Goal: Information Seeking & Learning: Learn about a topic

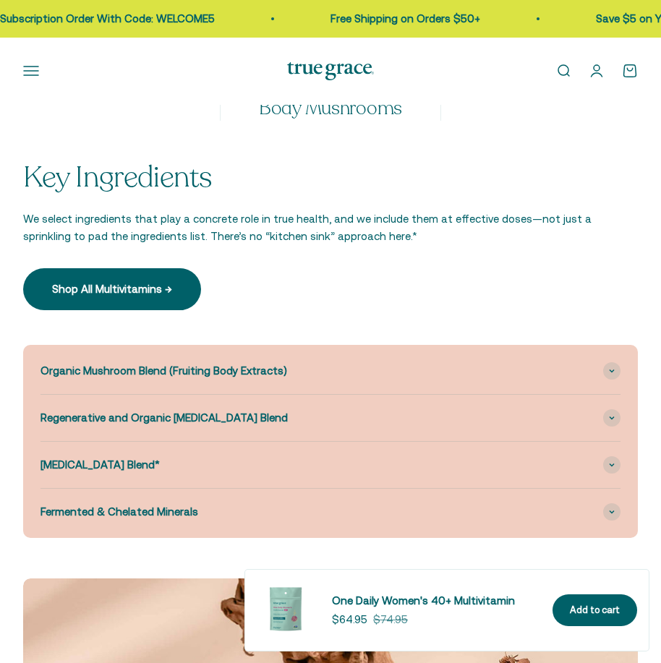
scroll to position [1519, 0]
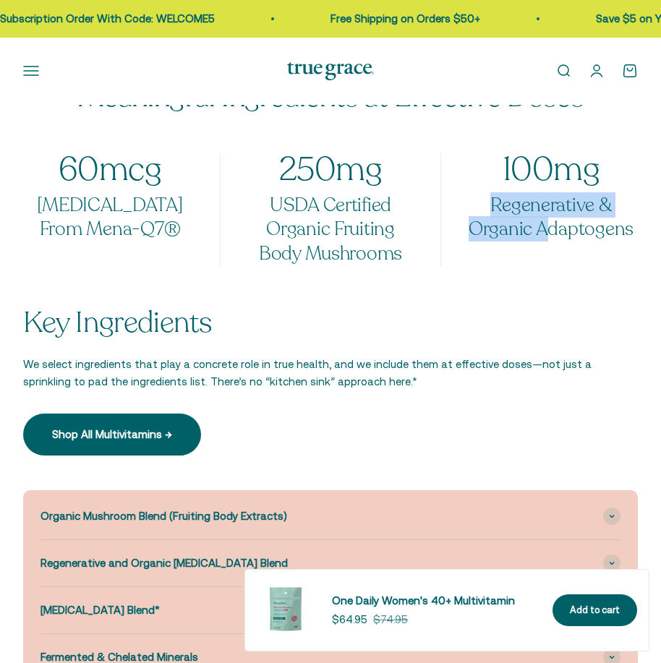
drag, startPoint x: 548, startPoint y: 255, endPoint x: 469, endPoint y: 203, distance: 94.3
click at [469, 203] on div "60 mcg [MEDICAL_DATA] From Mena-Q7® 250 mg USDA Certified Organic Fruiting Body…" at bounding box center [330, 209] width 615 height 113
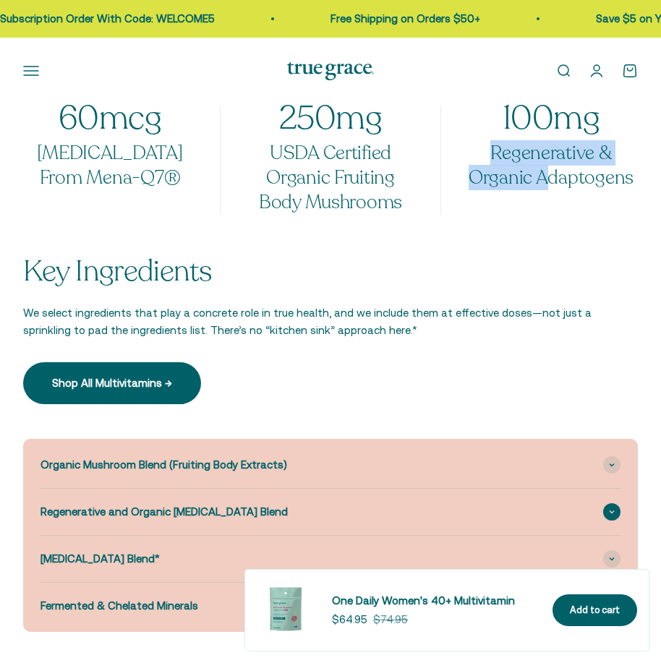
scroll to position [1868, 0]
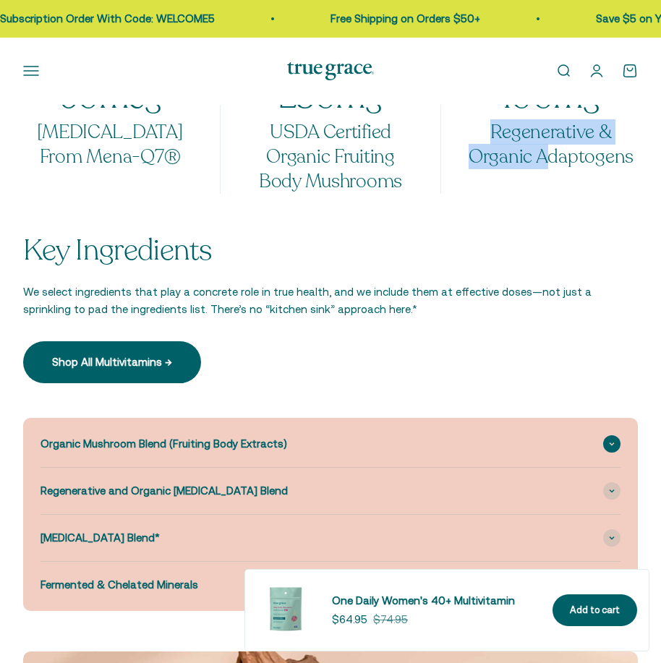
select select "3"
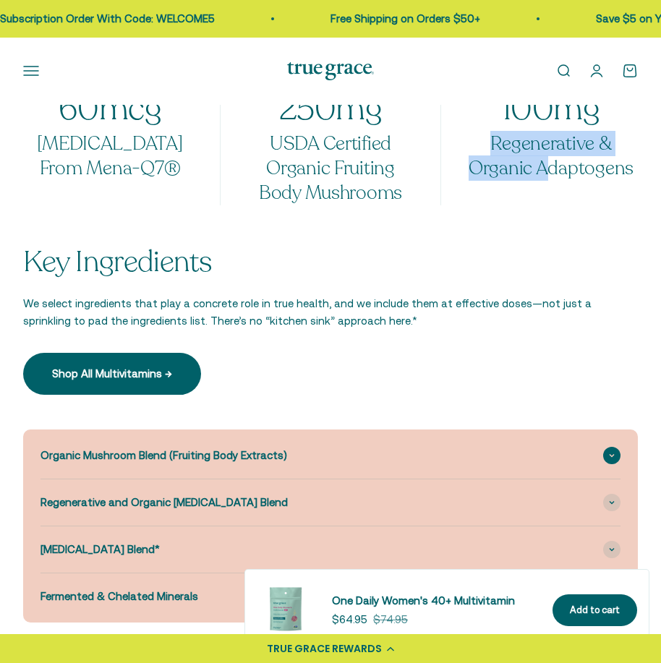
scroll to position [0, 663]
click at [224, 451] on span "Organic Mushroom Blend (Fruiting Body Extracts)" at bounding box center [164, 455] width 247 height 17
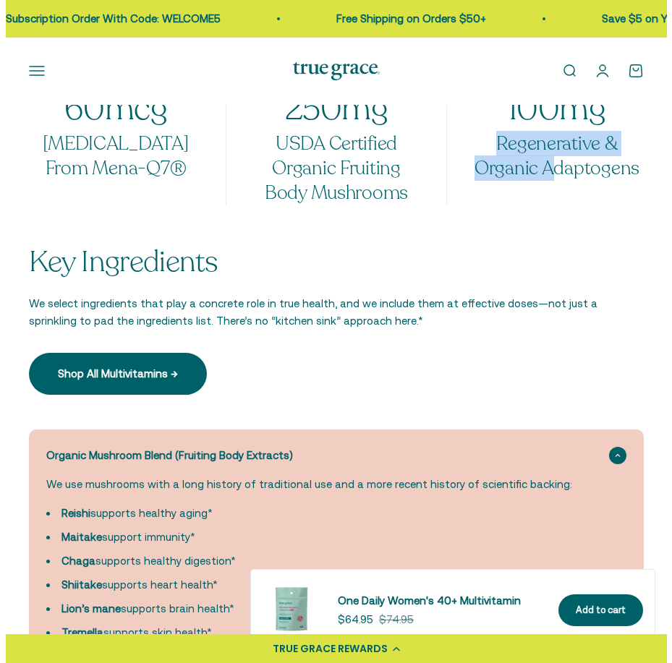
scroll to position [0, 673]
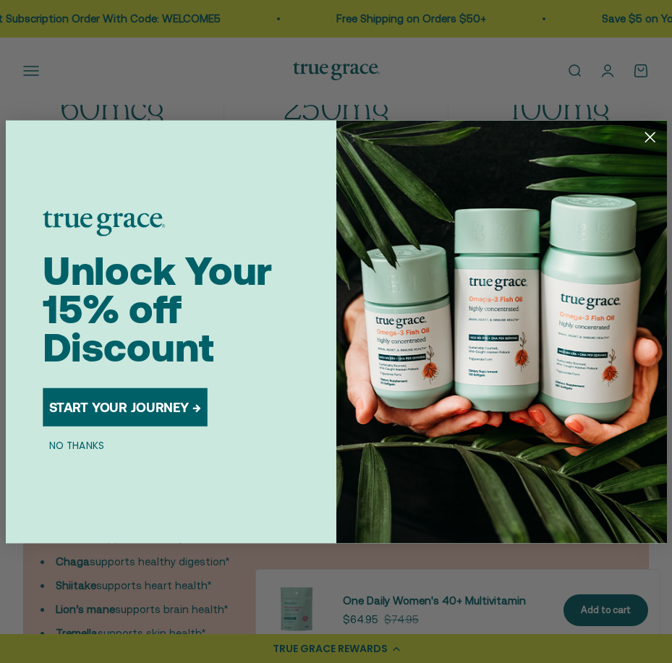
click at [644, 137] on circle "Close dialog" at bounding box center [650, 137] width 22 height 22
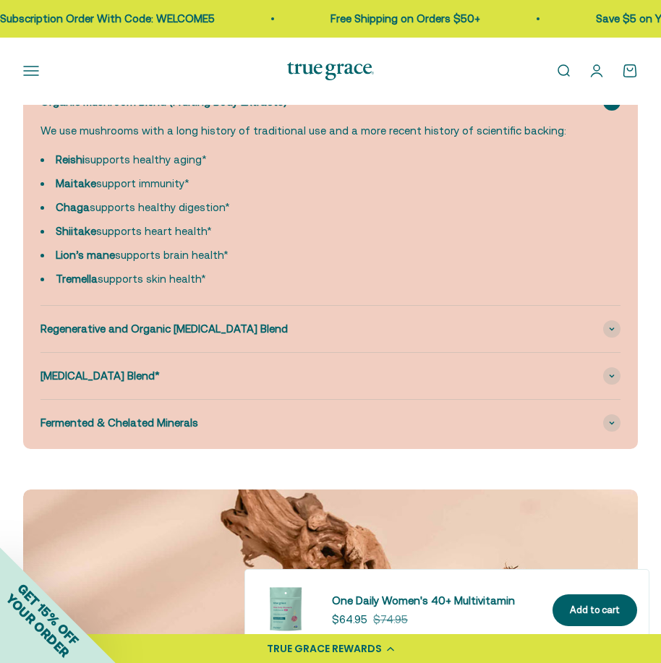
scroll to position [2290, 0]
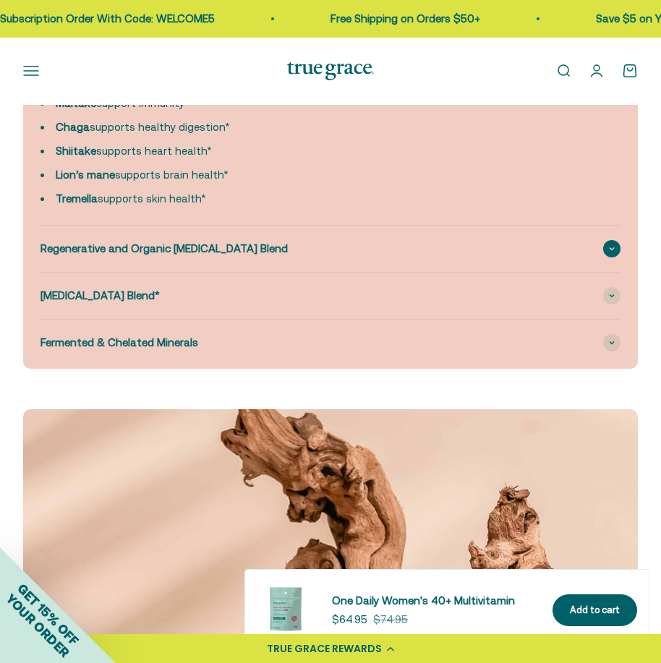
click at [203, 250] on span "Regenerative and Organic [MEDICAL_DATA] Blend" at bounding box center [164, 248] width 247 height 17
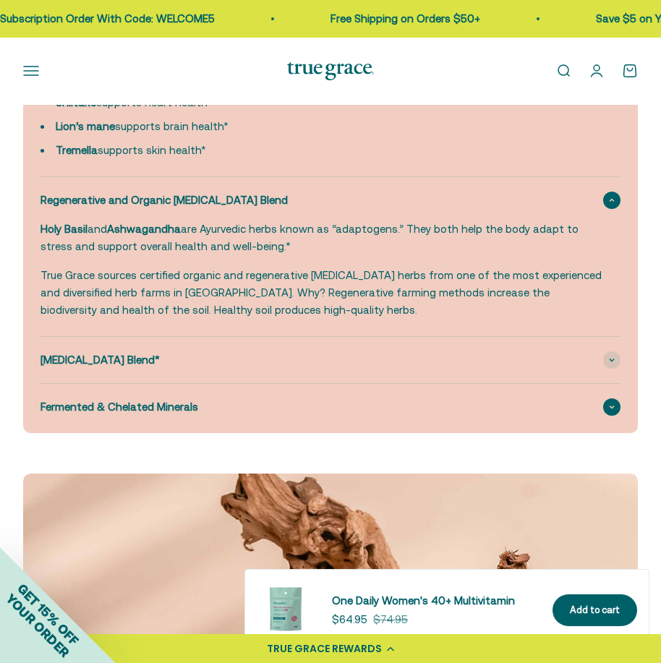
scroll to position [2435, 0]
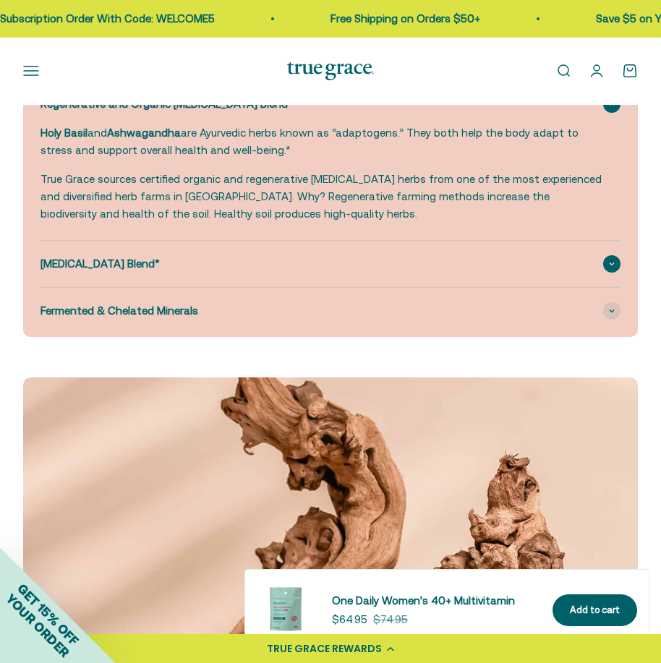
click at [145, 272] on div "[MEDICAL_DATA] Blend*" at bounding box center [331, 264] width 580 height 46
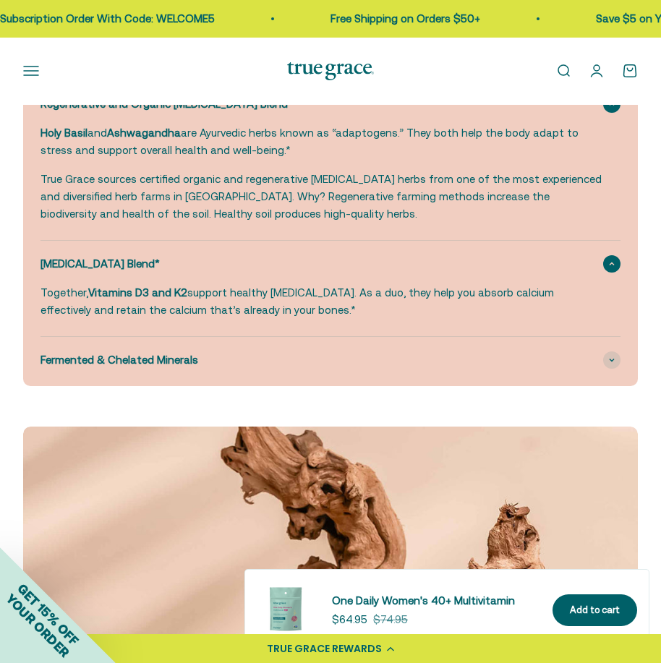
click at [161, 266] on div "[MEDICAL_DATA] Blend*" at bounding box center [331, 264] width 580 height 46
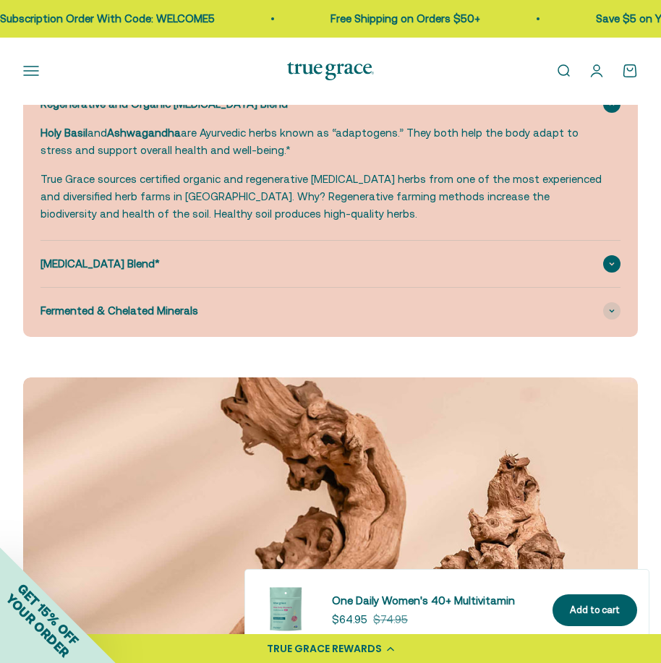
click at [157, 268] on div "[MEDICAL_DATA] Blend*" at bounding box center [331, 264] width 580 height 46
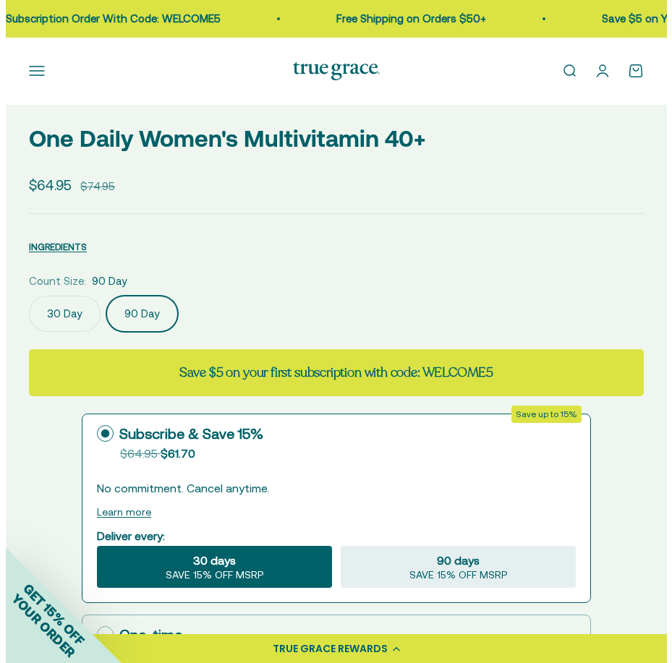
scroll to position [482, 0]
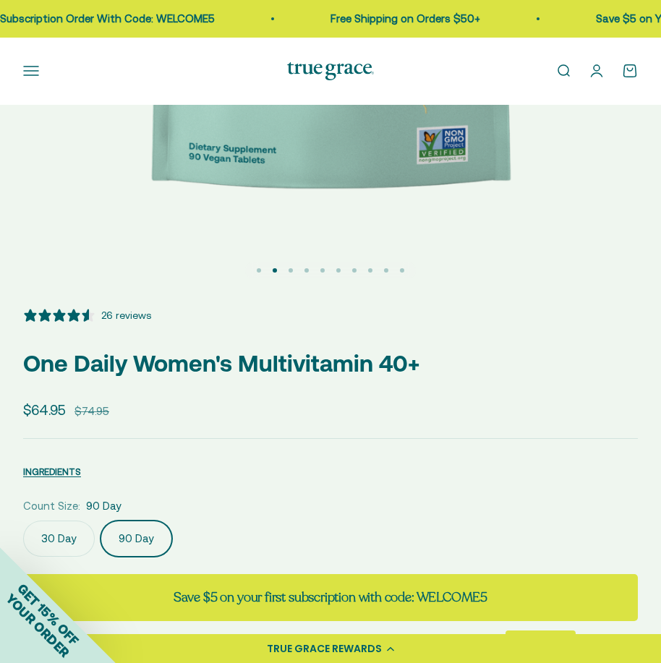
click at [69, 466] on button "INGREDIENTS" at bounding box center [52, 471] width 58 height 17
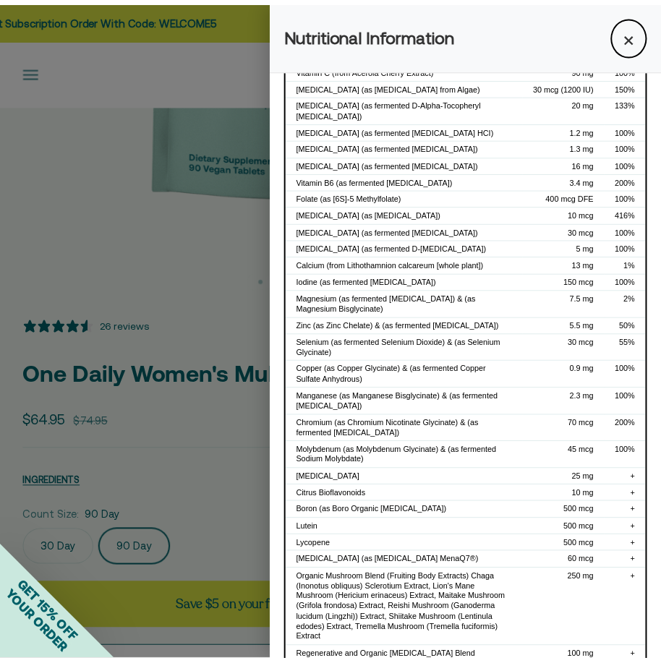
scroll to position [217, 0]
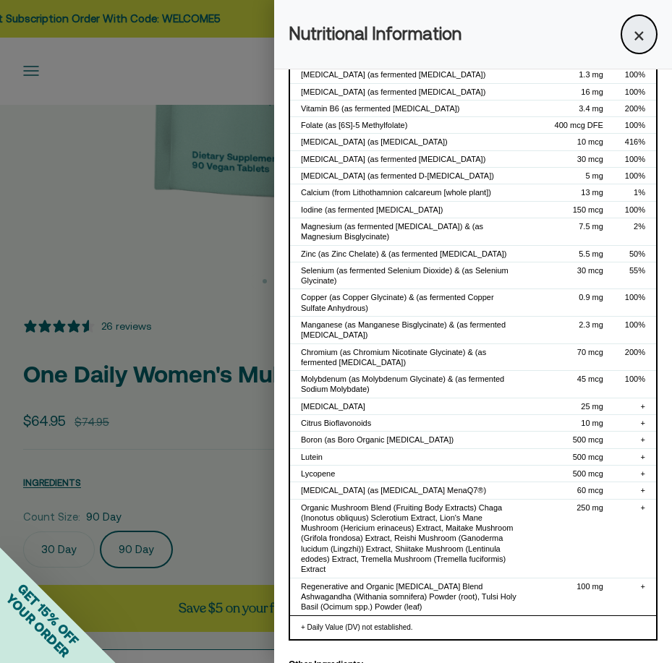
click at [630, 42] on button "×" at bounding box center [639, 34] width 37 height 40
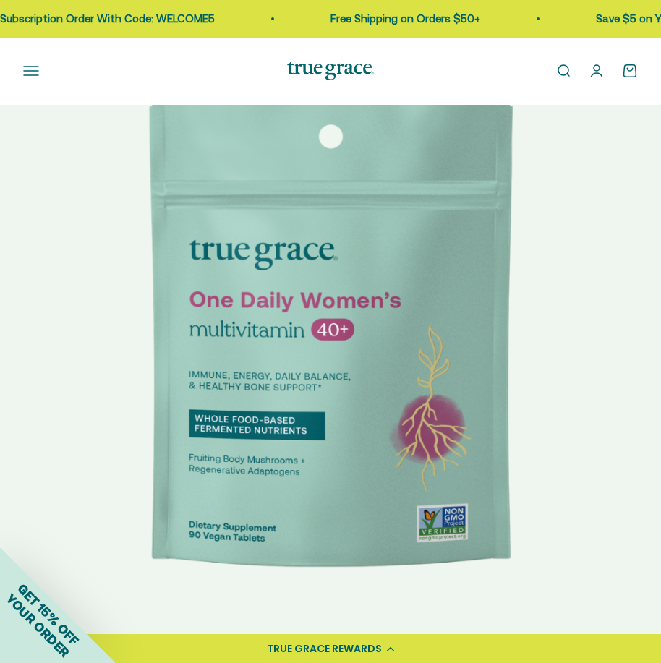
scroll to position [0, 0]
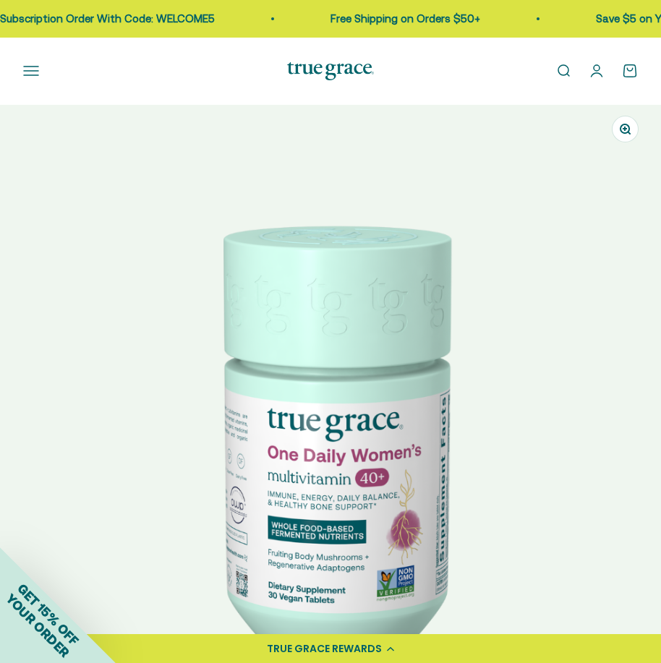
select select "3"
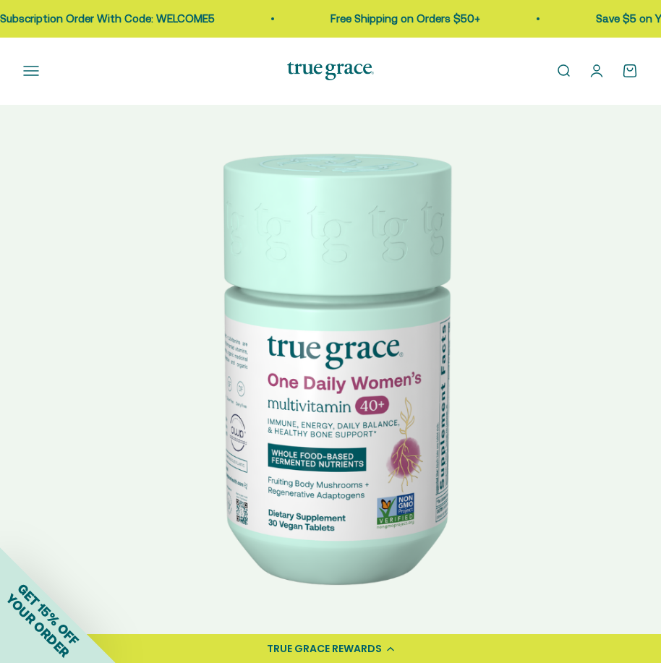
scroll to position [0, 663]
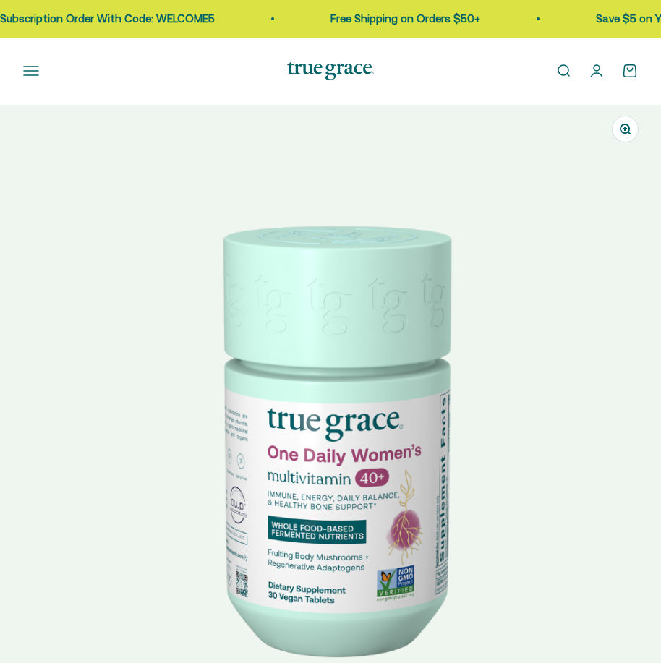
select select "3"
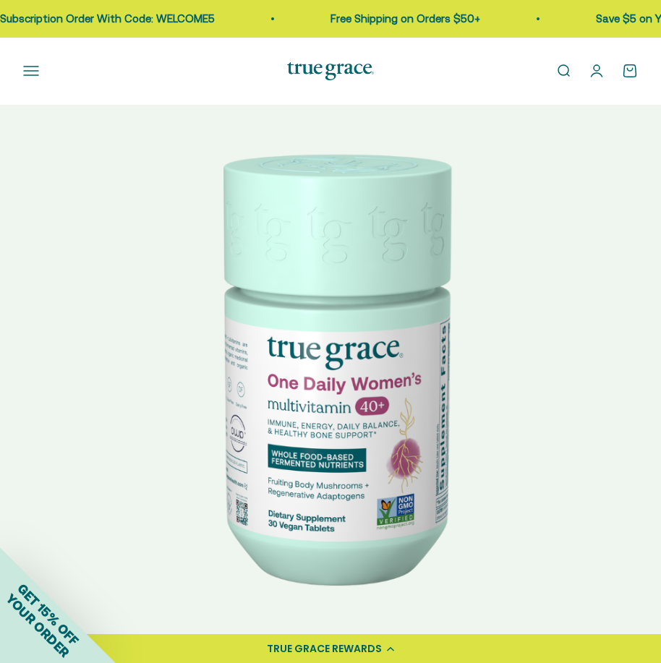
scroll to position [72, 0]
